Goal: Entertainment & Leisure: Consume media (video, audio)

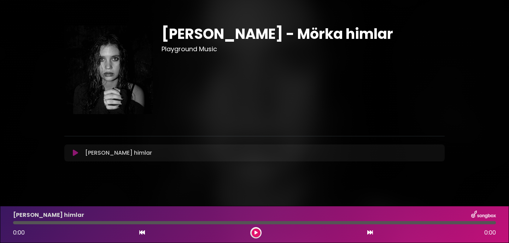
click at [259, 234] on button at bounding box center [256, 233] width 9 height 9
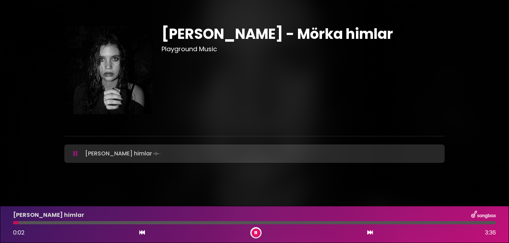
click at [49, 224] on div at bounding box center [254, 222] width 483 height 3
click at [85, 221] on div "[PERSON_NAME] himlar 0:17 3:36" at bounding box center [255, 225] width 492 height 28
click at [82, 223] on div at bounding box center [254, 222] width 483 height 3
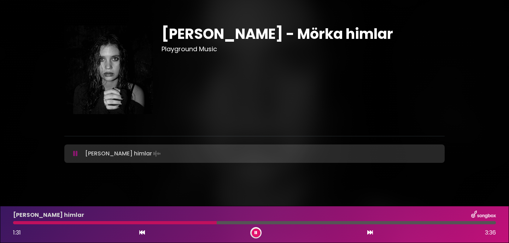
click at [235, 224] on div at bounding box center [254, 222] width 483 height 3
click at [249, 223] on div at bounding box center [254, 222] width 483 height 3
click at [243, 223] on div at bounding box center [139, 222] width 253 height 3
click at [246, 213] on div "[PERSON_NAME] himlar" at bounding box center [255, 215] width 492 height 9
click at [360, 221] on div at bounding box center [254, 222] width 483 height 3
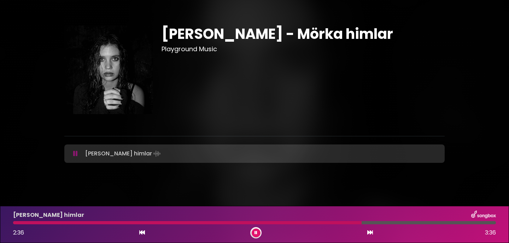
click at [380, 223] on div at bounding box center [254, 222] width 483 height 3
click at [393, 223] on div at bounding box center [254, 222] width 483 height 3
click at [412, 224] on div at bounding box center [254, 222] width 483 height 3
click at [78, 156] on button at bounding box center [76, 153] width 14 height 7
